Goal: Task Accomplishment & Management: Complete application form

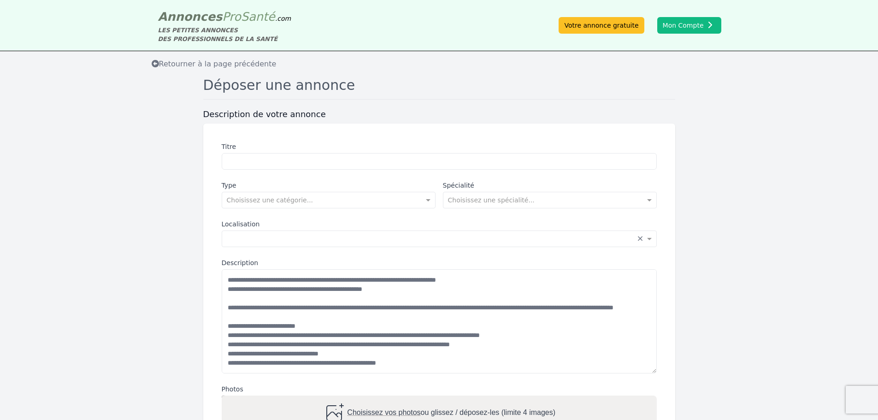
click at [436, 280] on textarea "Description" at bounding box center [439, 321] width 435 height 104
click at [571, 347] on textarea "Description" at bounding box center [439, 321] width 435 height 104
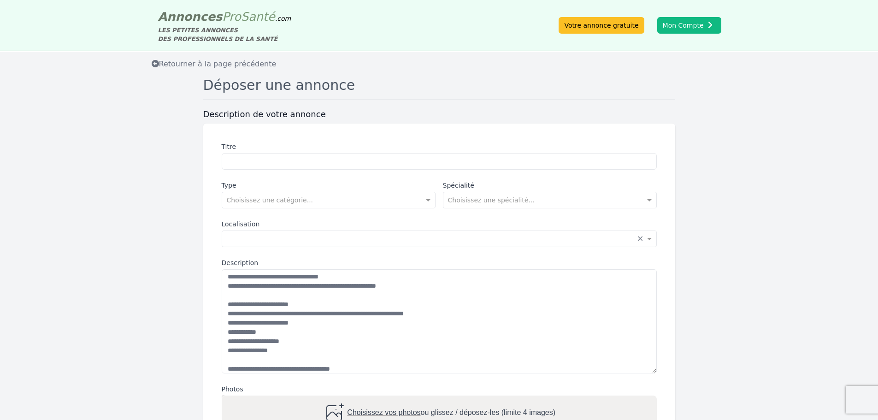
scroll to position [92, 0]
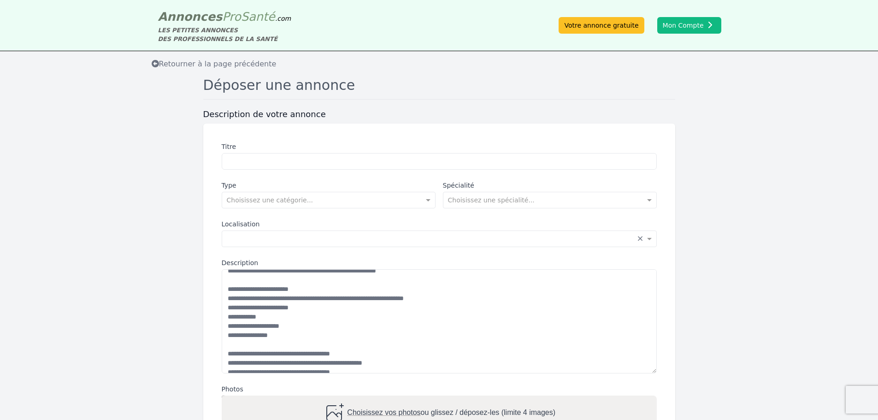
click at [271, 333] on textarea "Description" at bounding box center [439, 321] width 435 height 104
drag, startPoint x: 301, startPoint y: 345, endPoint x: 232, endPoint y: 346, distance: 69.1
click at [232, 346] on textarea "Description" at bounding box center [439, 321] width 435 height 104
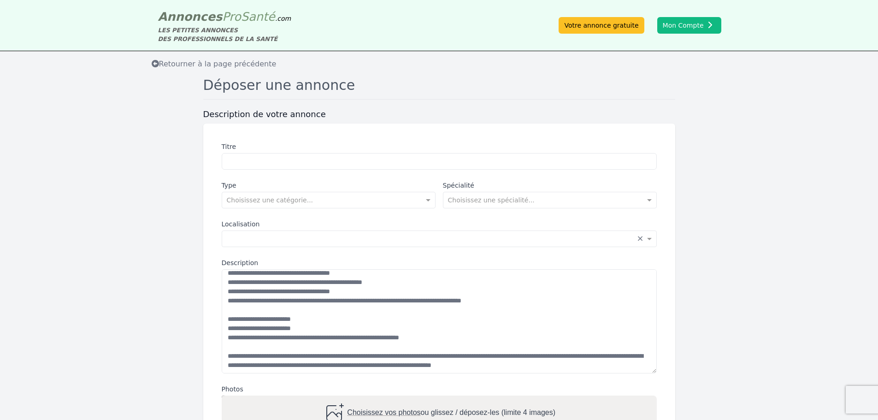
scroll to position [184, 0]
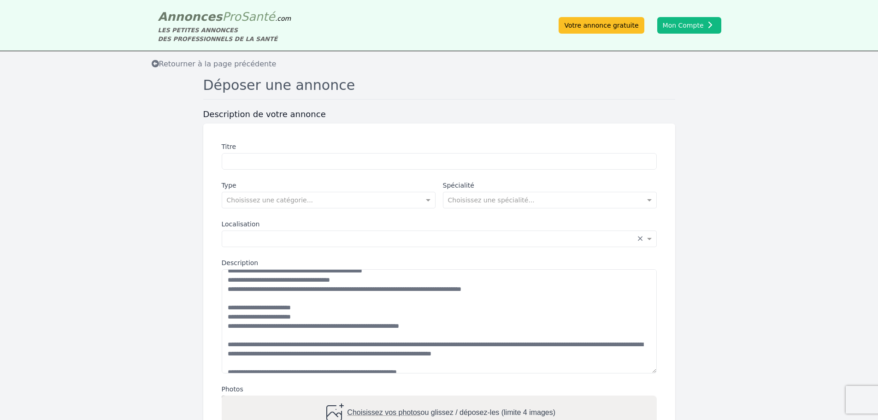
click at [325, 324] on textarea "Description" at bounding box center [439, 321] width 435 height 104
click at [463, 354] on textarea "Description" at bounding box center [439, 321] width 435 height 104
drag, startPoint x: 283, startPoint y: 362, endPoint x: 415, endPoint y: 354, distance: 132.5
click at [415, 354] on textarea "Description" at bounding box center [439, 321] width 435 height 104
click at [421, 353] on textarea "Description" at bounding box center [439, 321] width 435 height 104
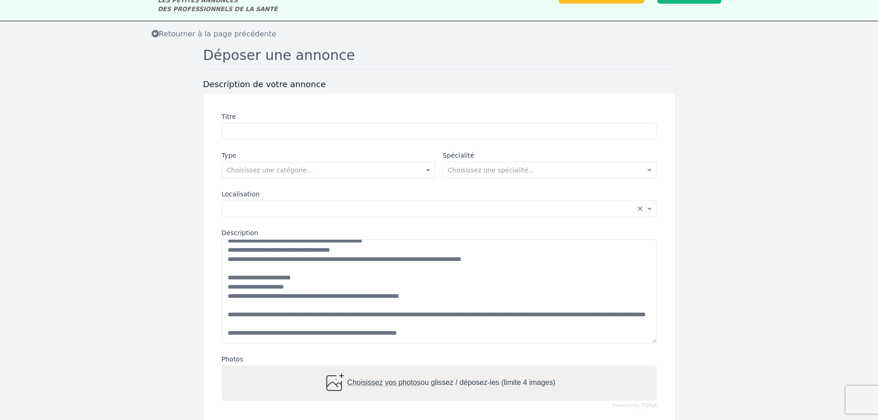
scroll to position [46, 0]
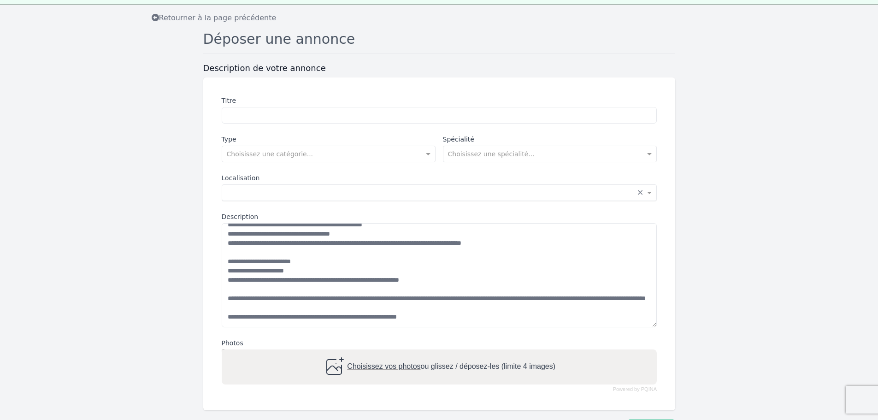
type textarea "**********"
click at [327, 192] on input "text" at bounding box center [430, 191] width 406 height 9
type input "********"
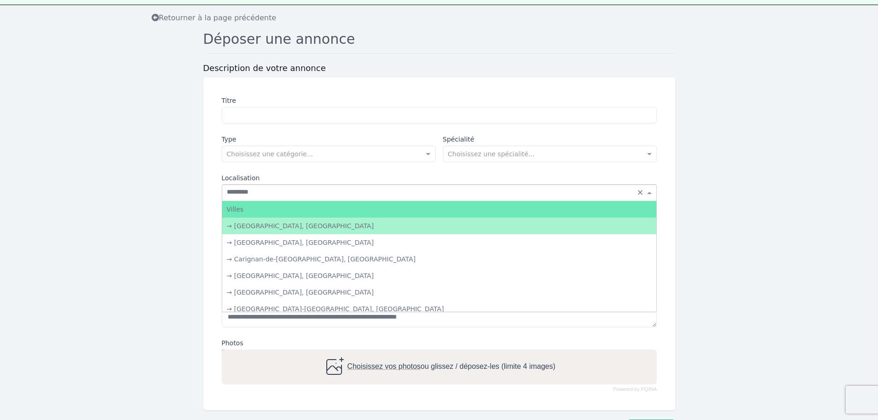
click at [297, 226] on div "→ [GEOGRAPHIC_DATA], [GEOGRAPHIC_DATA]" at bounding box center [439, 226] width 434 height 17
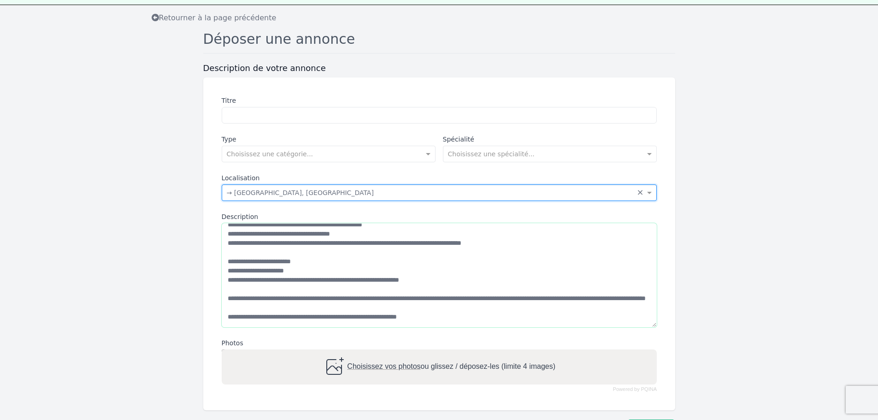
click at [297, 226] on textarea "Description" at bounding box center [439, 275] width 435 height 104
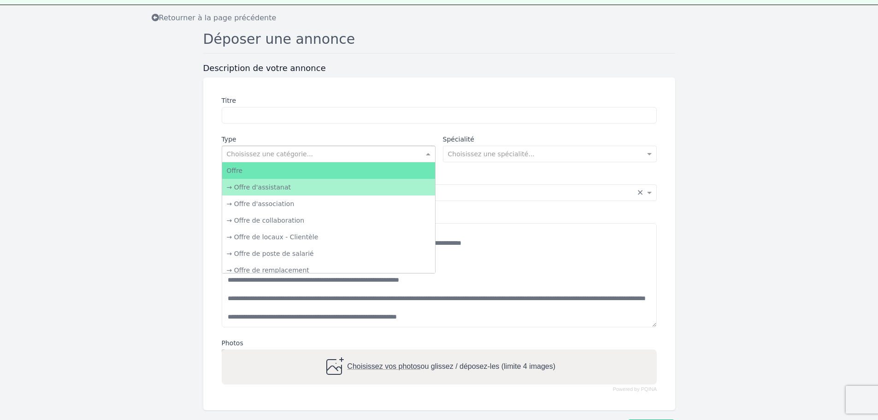
click at [315, 148] on input "text" at bounding box center [319, 152] width 185 height 9
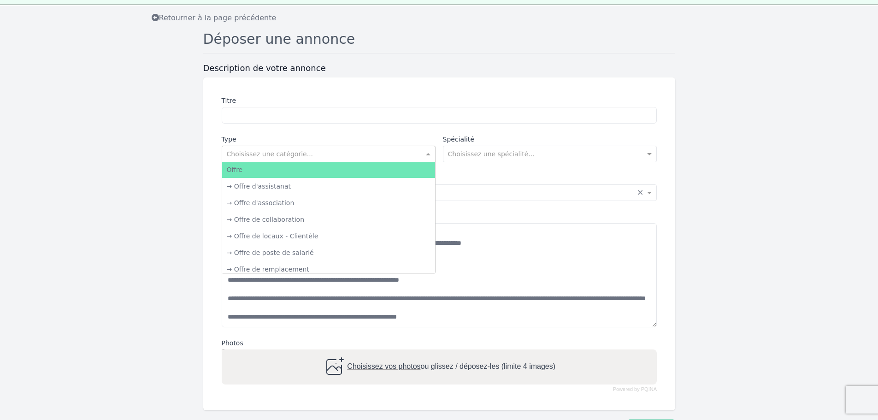
scroll to position [0, 0]
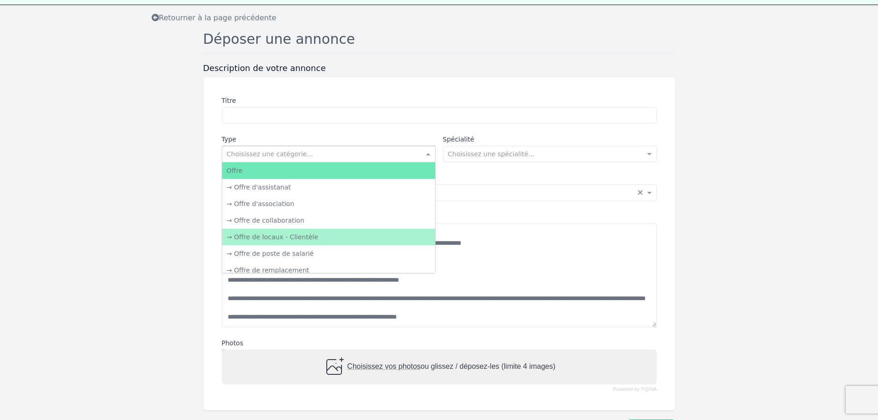
click at [307, 234] on div "→ Offre de locaux - Clientèle" at bounding box center [328, 237] width 213 height 17
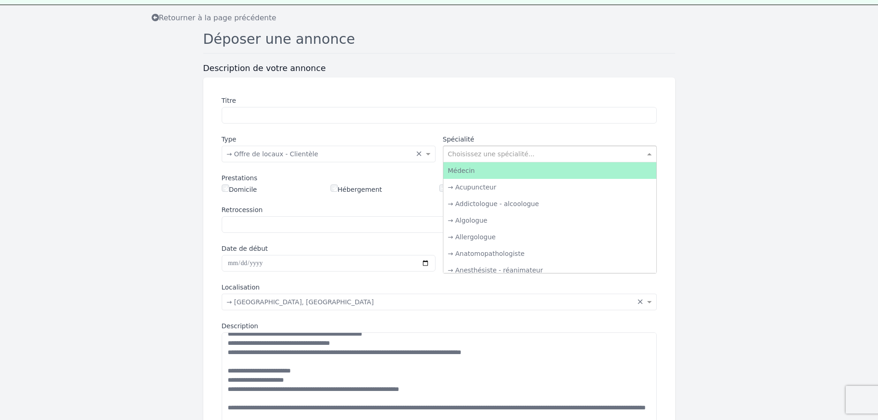
click at [465, 153] on input "text" at bounding box center [540, 152] width 185 height 9
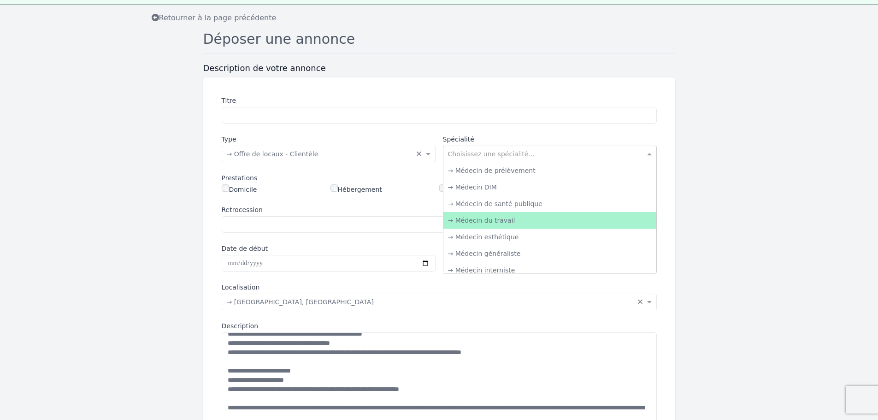
scroll to position [553, 0]
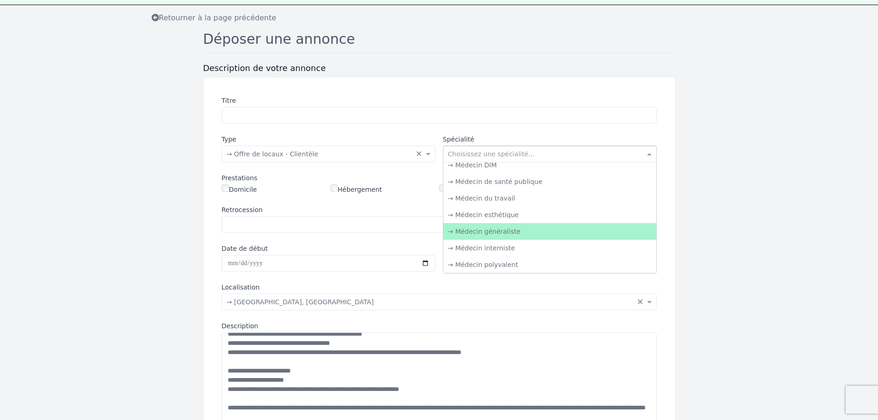
click at [512, 234] on div "→ Médecin généraliste" at bounding box center [549, 231] width 213 height 17
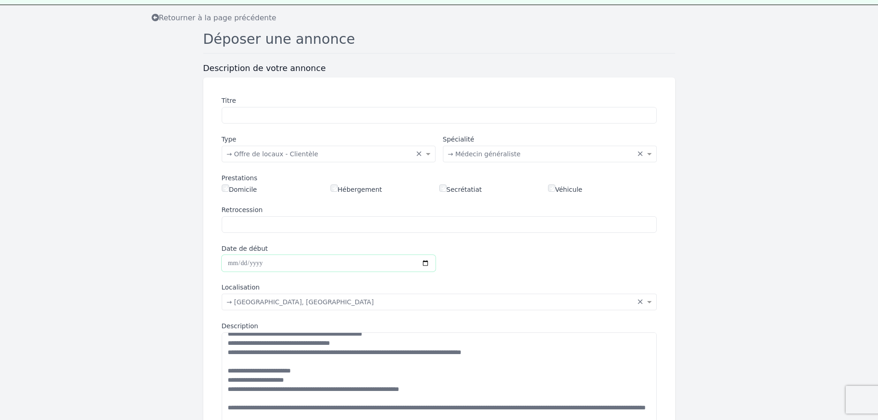
click at [421, 261] on input "Date de début" at bounding box center [329, 263] width 214 height 17
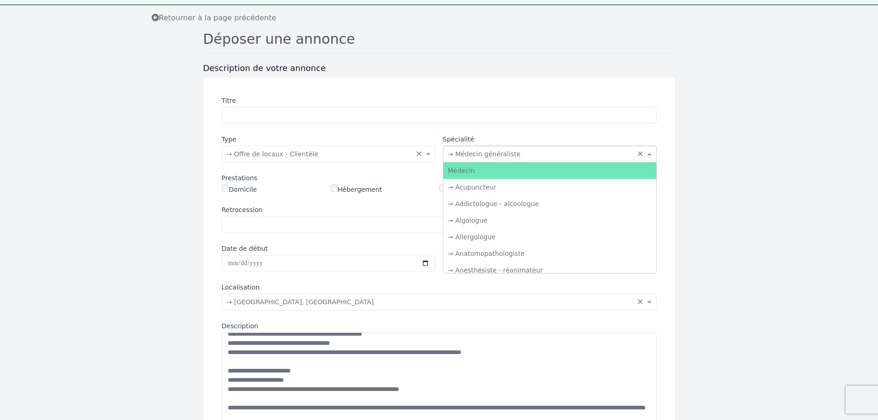
click at [519, 150] on input "text" at bounding box center [540, 152] width 185 height 9
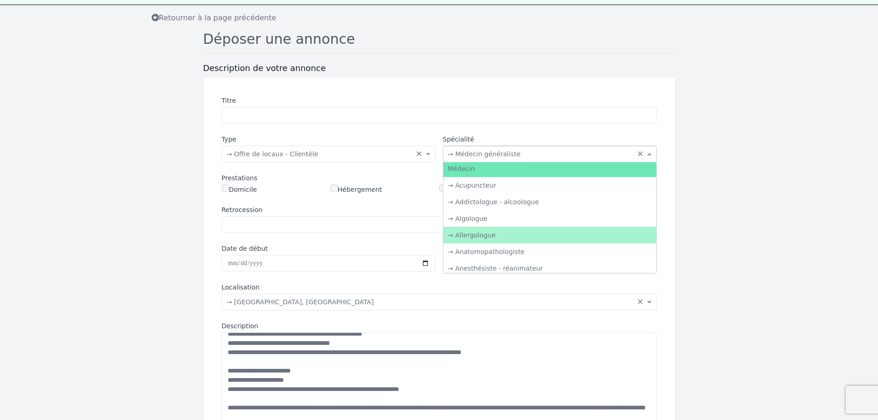
scroll to position [0, 0]
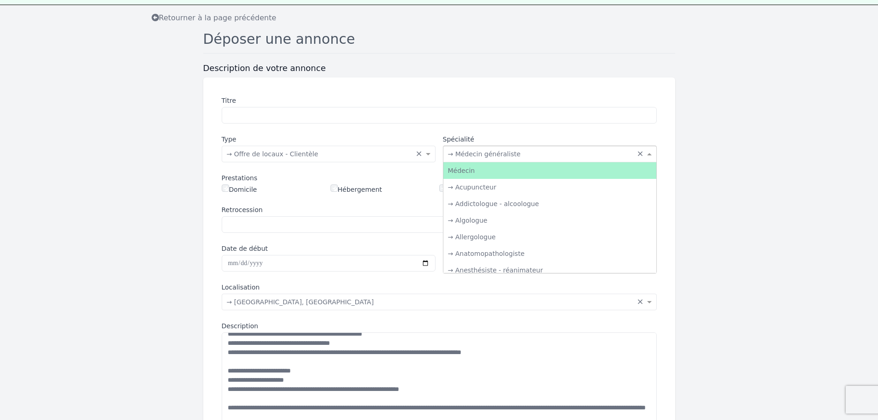
click at [510, 174] on div "Médecin" at bounding box center [549, 170] width 213 height 17
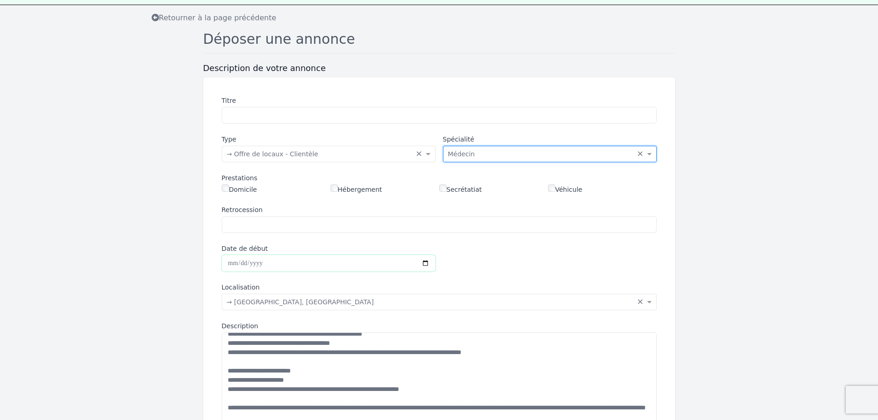
click at [426, 263] on input "Date de début" at bounding box center [329, 263] width 214 height 17
type input "**********"
click at [281, 112] on input "Titre" at bounding box center [439, 115] width 435 height 17
click at [325, 116] on input "**********" at bounding box center [439, 115] width 435 height 17
type input "**********"
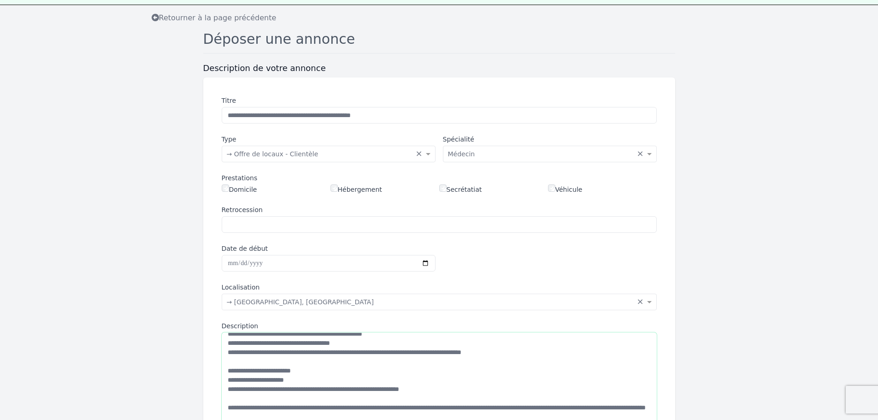
click at [519, 374] on textarea "Description" at bounding box center [439, 384] width 435 height 104
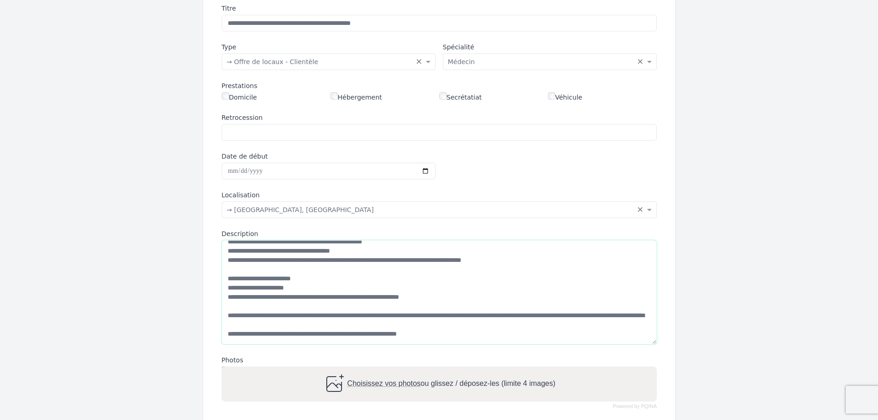
scroll to position [212, 0]
click at [405, 383] on span "Choisissez vos photos" at bounding box center [383, 384] width 73 height 8
click at [405, 369] on input "Choisissez vos photos ou glissez / déposez-les (limite 4 images)" at bounding box center [439, 367] width 435 height 3
click at [355, 387] on span "Choisissez vos photos" at bounding box center [383, 384] width 73 height 8
click at [355, 369] on input "Choisissez vos photos ou glissez / déposez-les (limite 4 images)" at bounding box center [439, 367] width 435 height 3
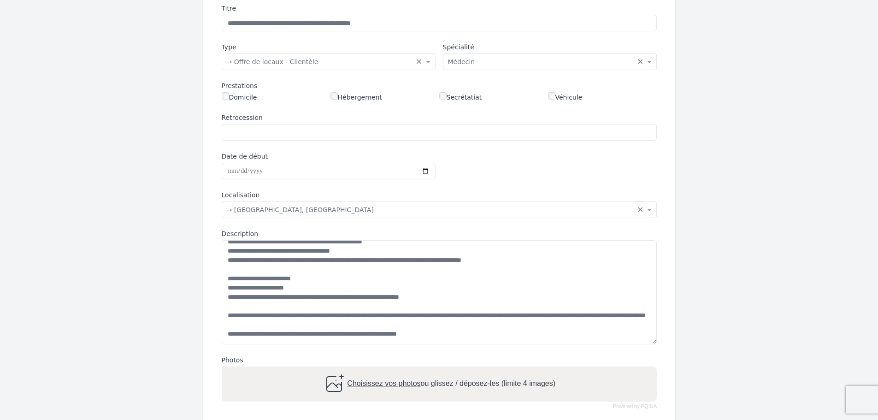
type input "**********"
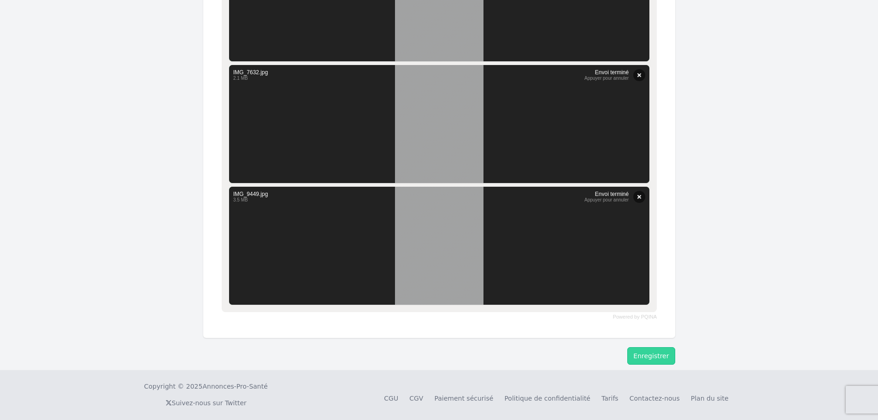
scroll to position [691, 0]
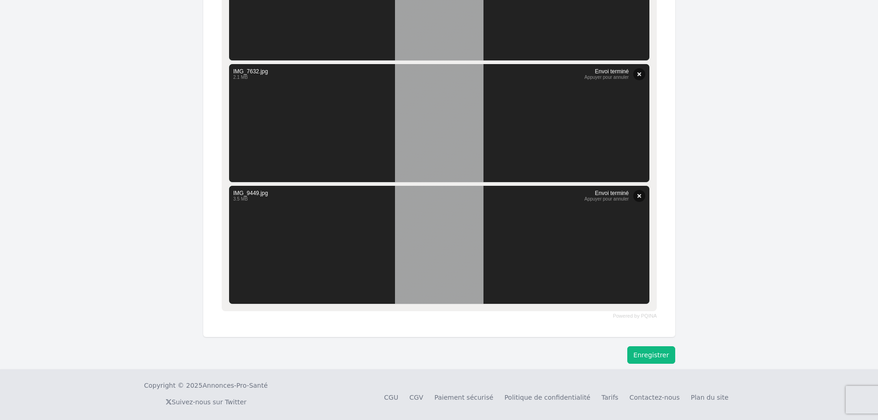
click at [668, 353] on button "Enregistrer" at bounding box center [650, 355] width 47 height 18
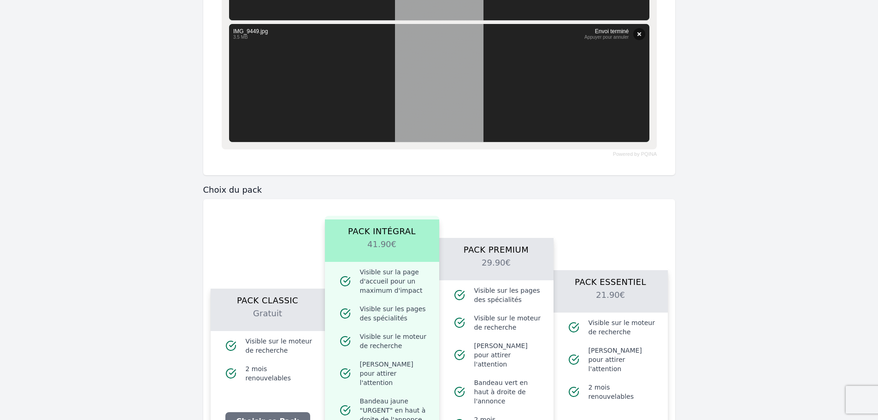
scroll to position [876, 0]
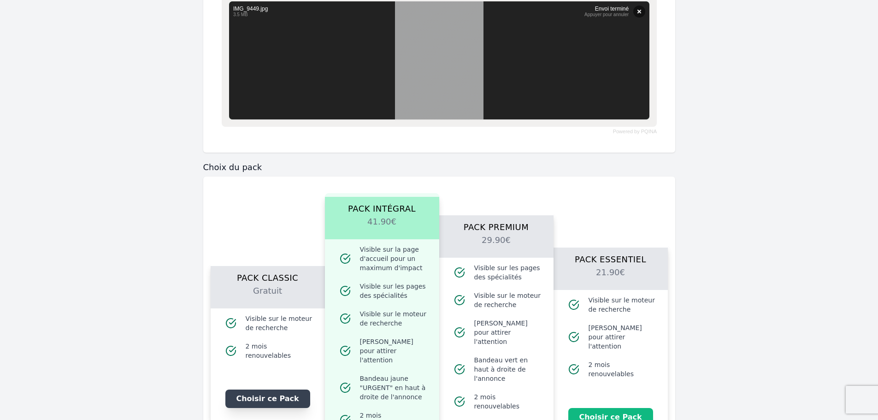
click at [286, 395] on button "Choisir ce Pack" at bounding box center [267, 398] width 85 height 18
click at [286, 389] on button "Je choisis ce Pack" at bounding box center [267, 398] width 85 height 18
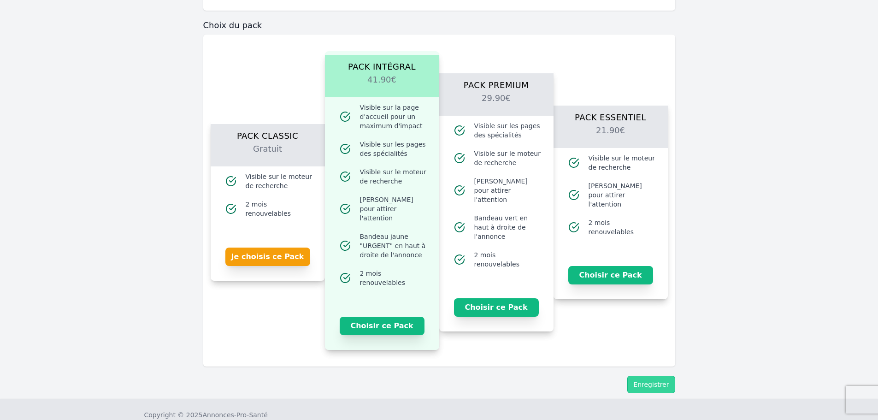
scroll to position [1043, 0]
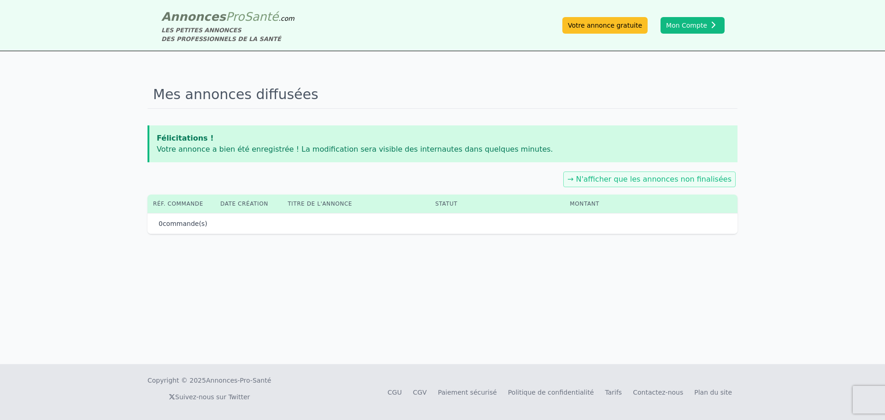
click at [662, 352] on div "Mes annonces diffusées Félicitations ! Votre annonce a bien été enregistrée ! L…" at bounding box center [442, 207] width 885 height 313
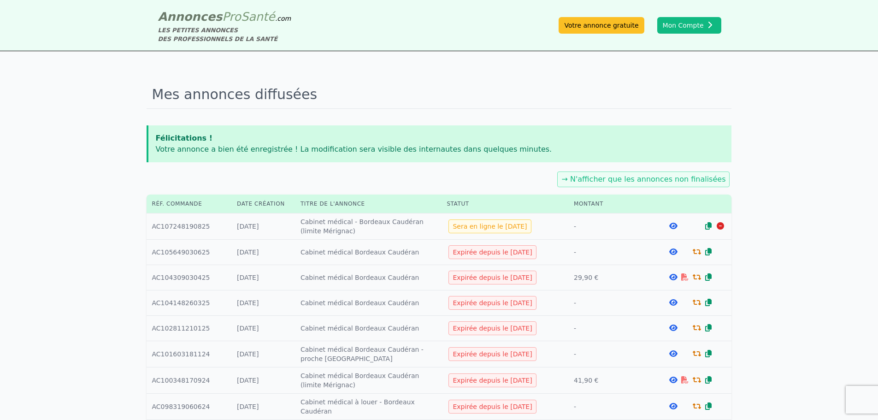
click at [381, 223] on td "Titre : Cabinet médical - Bordeaux Caudéran (limite Mérignac)" at bounding box center [368, 226] width 146 height 26
click at [667, 225] on div at bounding box center [673, 226] width 12 height 9
click at [668, 225] on div at bounding box center [673, 226] width 12 height 9
click at [669, 226] on icon at bounding box center [673, 225] width 8 height 7
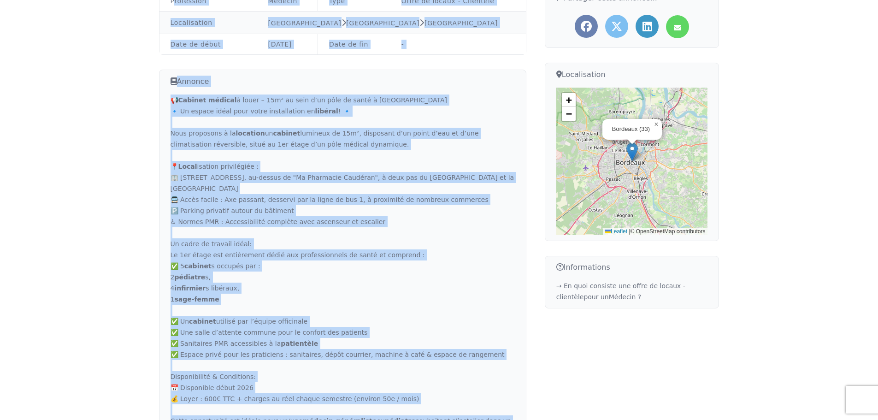
scroll to position [182, 0]
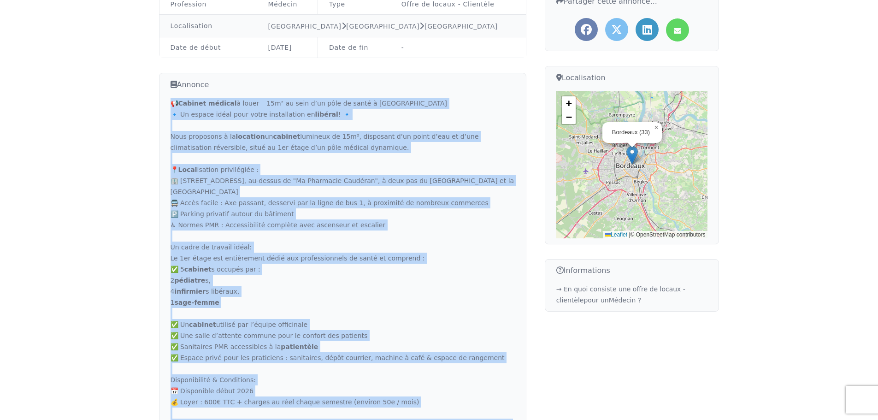
drag, startPoint x: 383, startPoint y: 361, endPoint x: 170, endPoint y: 102, distance: 335.0
click at [171, 102] on div "📢 Cabinet médical à louer – 15m² au sein d’un pôle de santé à [GEOGRAPHIC_DATA]…" at bounding box center [343, 280] width 344 height 365
copy div "📢 Loremip dolorsi a conse – 64a² el sedd e’te inci ut labor e Dolorema-Aliquaen…"
